Goal: Navigation & Orientation: Find specific page/section

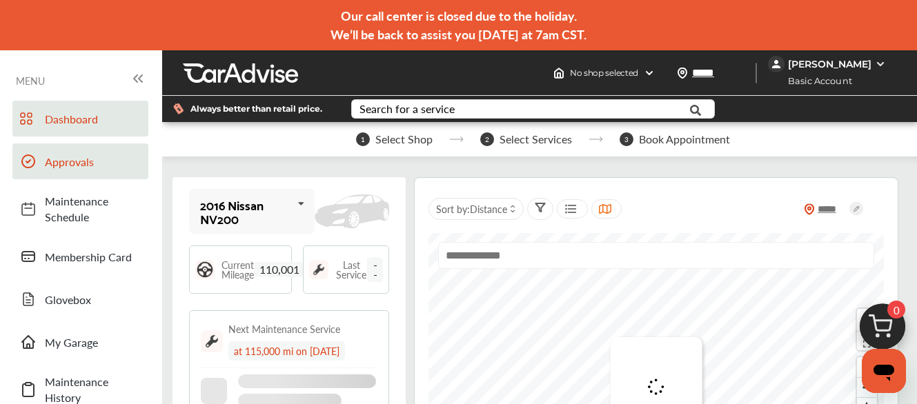
click at [70, 162] on span "Approvals" at bounding box center [93, 162] width 97 height 16
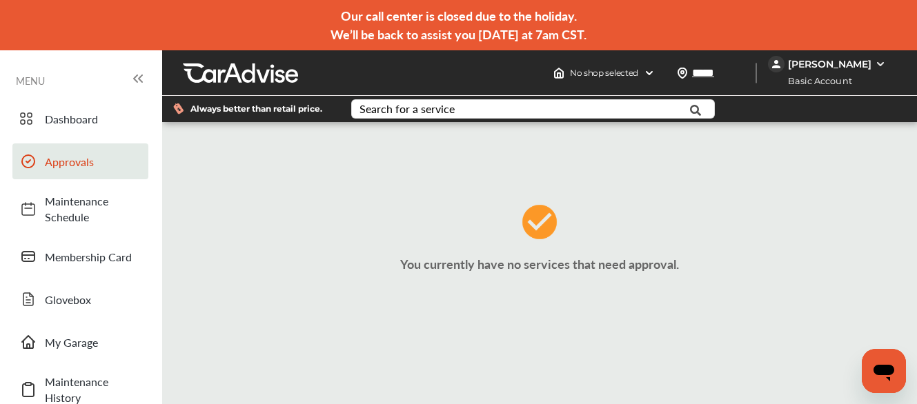
scroll to position [4, 0]
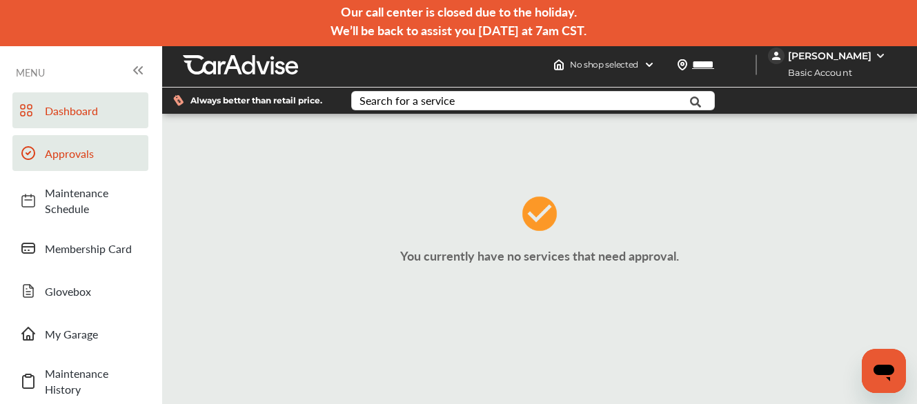
click at [63, 110] on span "Dashboard" at bounding box center [93, 111] width 97 height 16
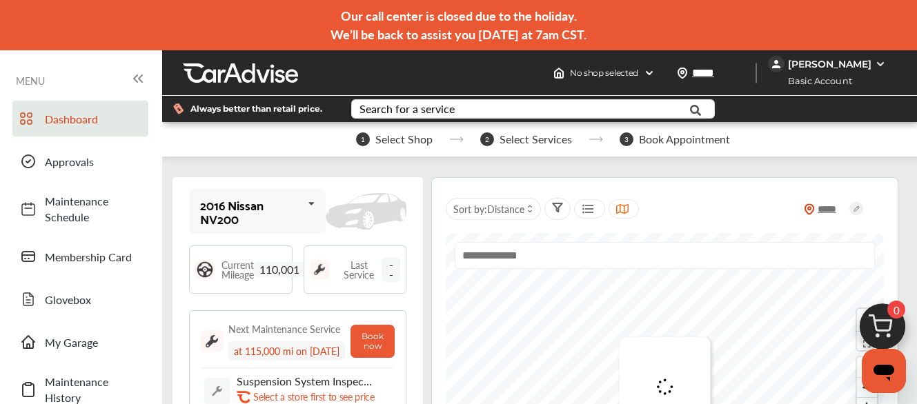
scroll to position [138, 0]
click at [54, 374] on span "Maintenance History" at bounding box center [93, 390] width 97 height 32
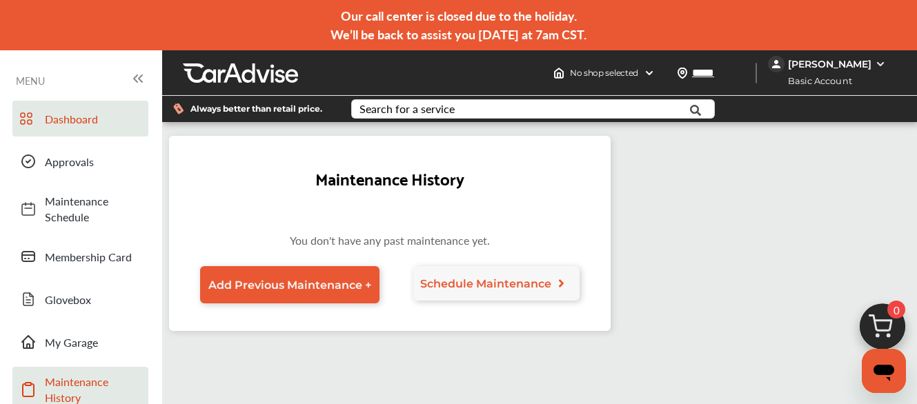
click at [88, 117] on span "Dashboard" at bounding box center [93, 119] width 97 height 16
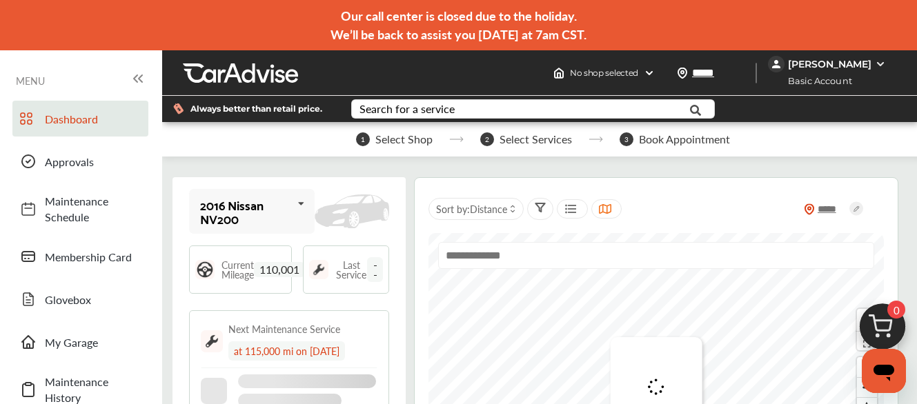
click at [299, 203] on icon at bounding box center [300, 204] width 23 height 30
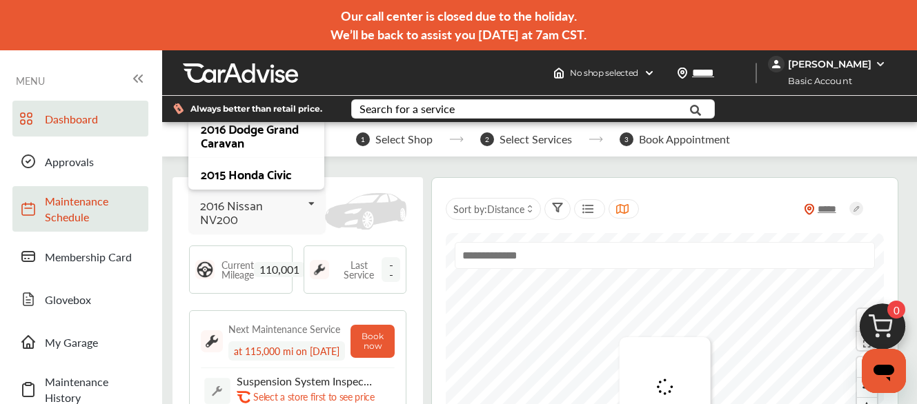
scroll to position [138, 0]
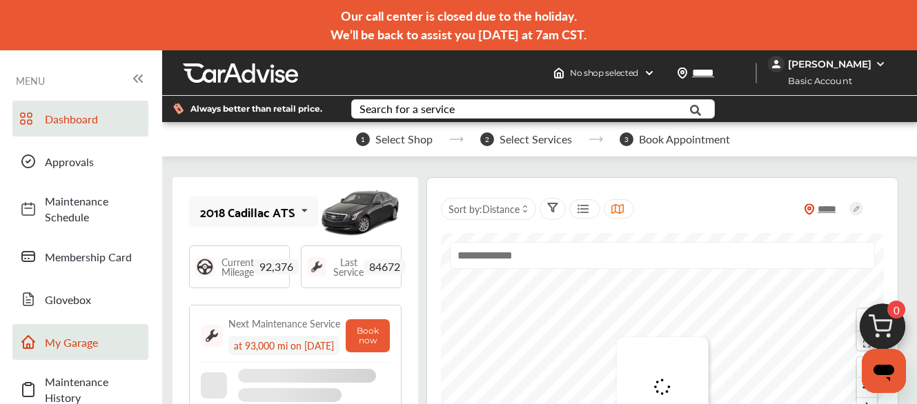
click at [68, 334] on span "My Garage" at bounding box center [93, 342] width 97 height 16
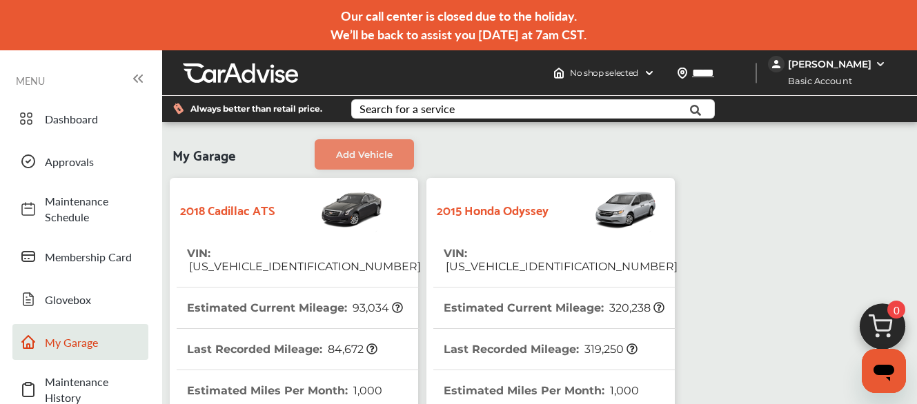
scroll to position [1448, 0]
drag, startPoint x: 854, startPoint y: 7, endPoint x: 557, endPoint y: 10, distance: 297.2
